Goal: Information Seeking & Learning: Learn about a topic

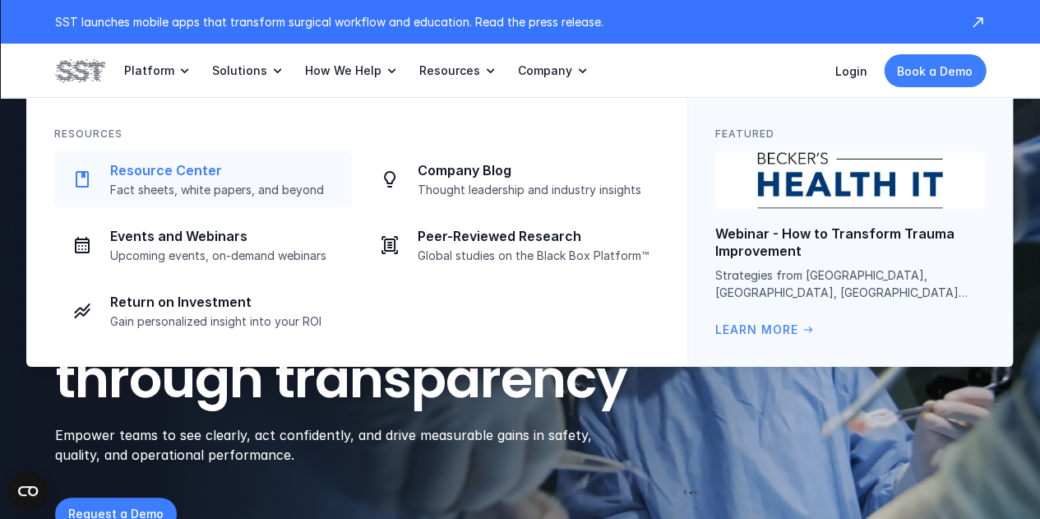
click at [245, 178] on p "Resource Center" at bounding box center [226, 170] width 232 height 17
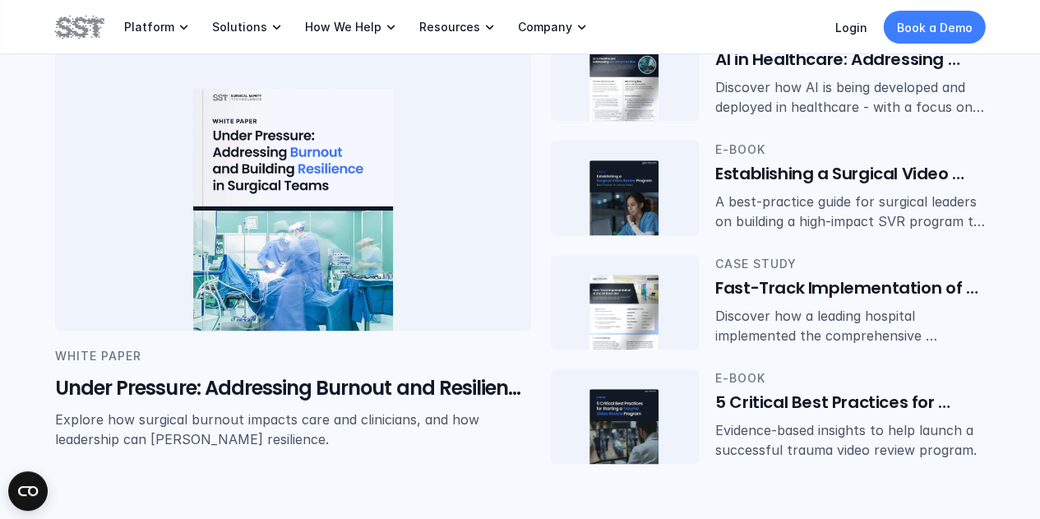
scroll to position [425, 0]
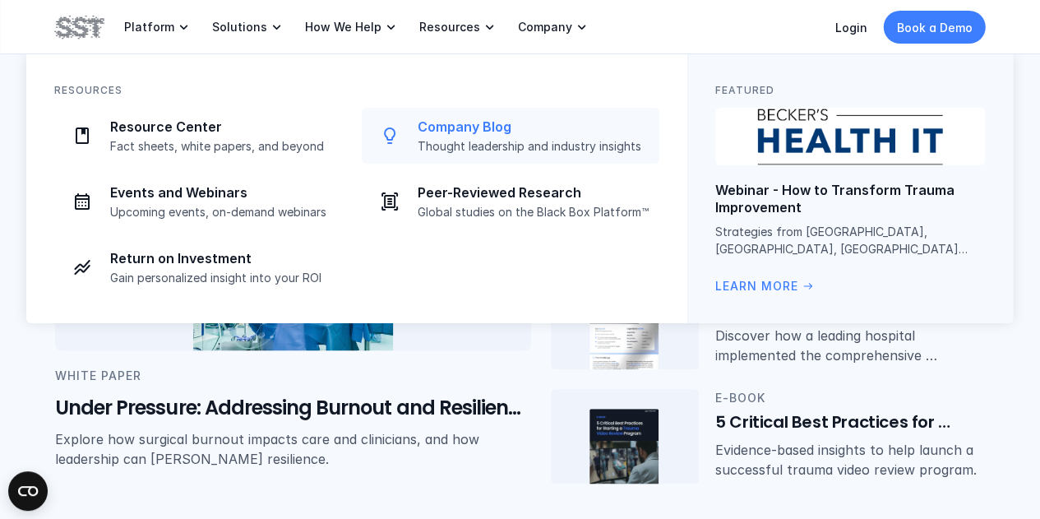
click at [472, 155] on link "Company Blog Thought leadership and industry insights" at bounding box center [511, 136] width 298 height 56
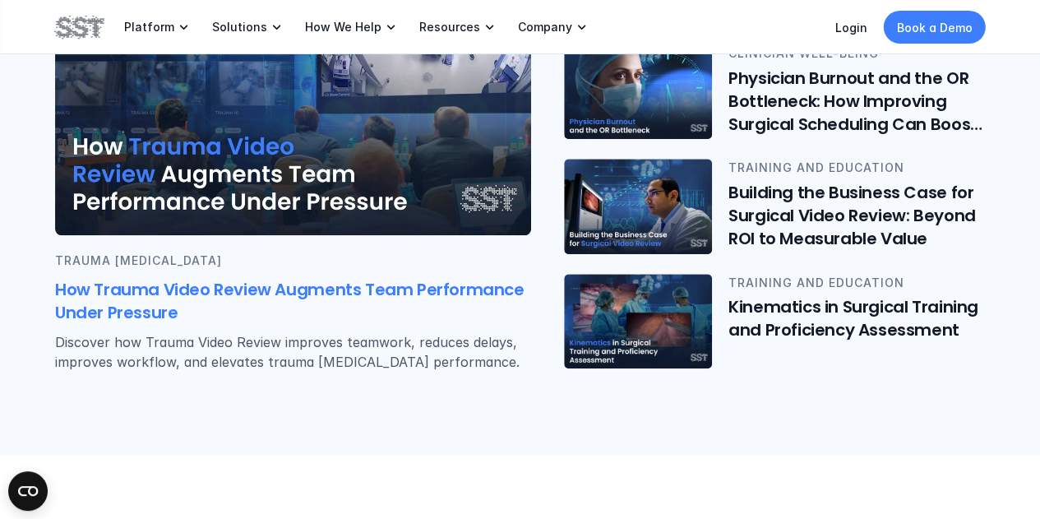
scroll to position [544, 0]
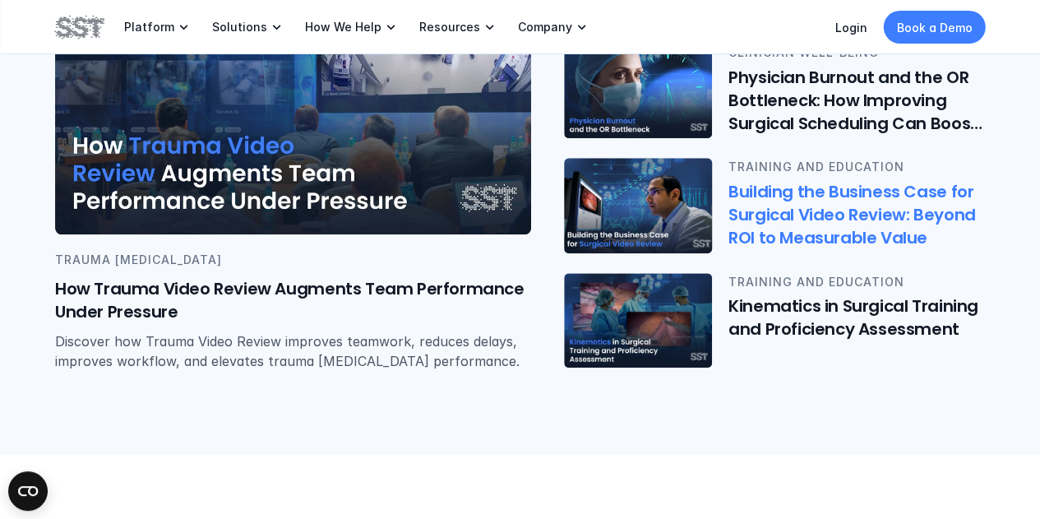
click at [796, 202] on h6 "Building the Business Case for Surgical Video Review: Beyond ROI to Measurable …" at bounding box center [857, 214] width 257 height 69
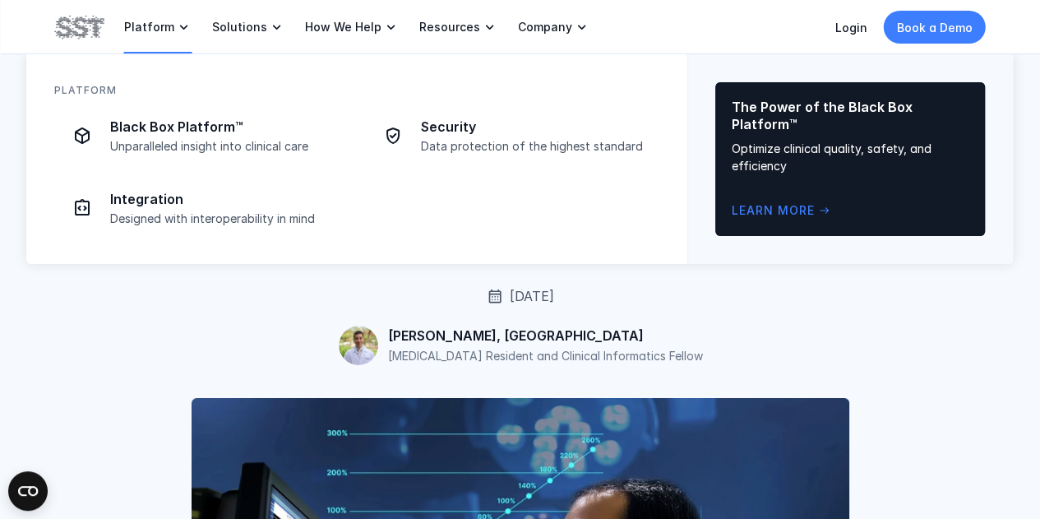
click at [164, 24] on p "Platform" at bounding box center [149, 27] width 50 height 15
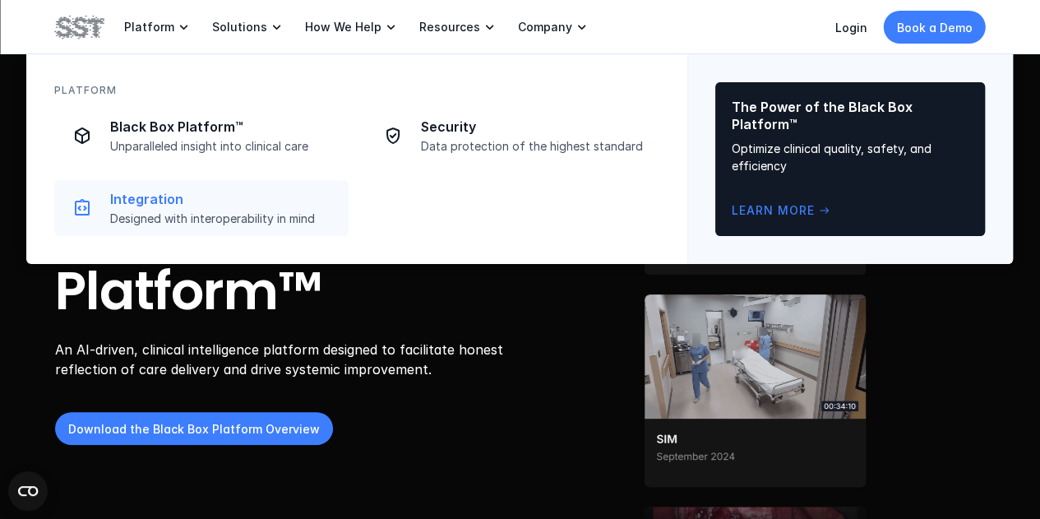
scroll to position [10, 0]
